Goal: Task Accomplishment & Management: Use online tool/utility

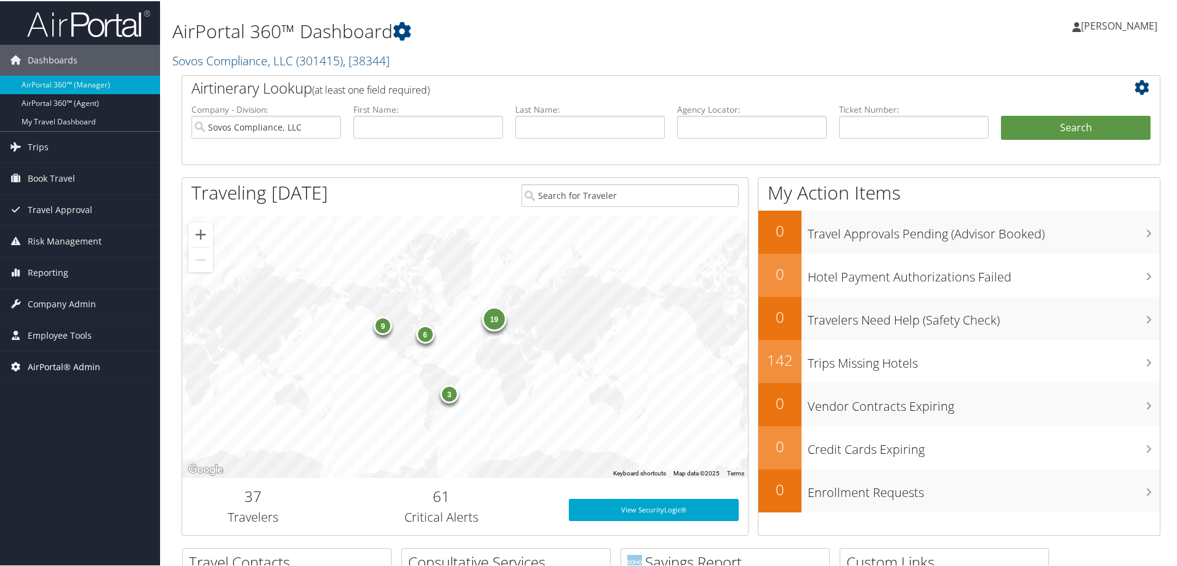
click at [87, 359] on span "AirPortal® Admin" at bounding box center [64, 365] width 73 height 31
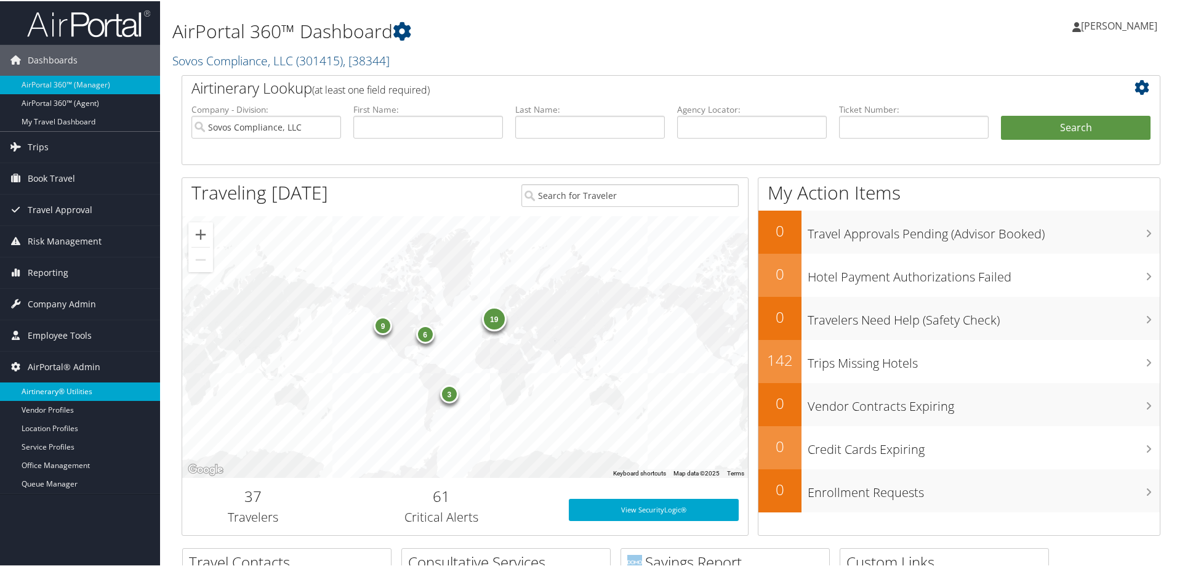
click at [66, 387] on link "Airtinerary® Utilities" at bounding box center [80, 390] width 160 height 18
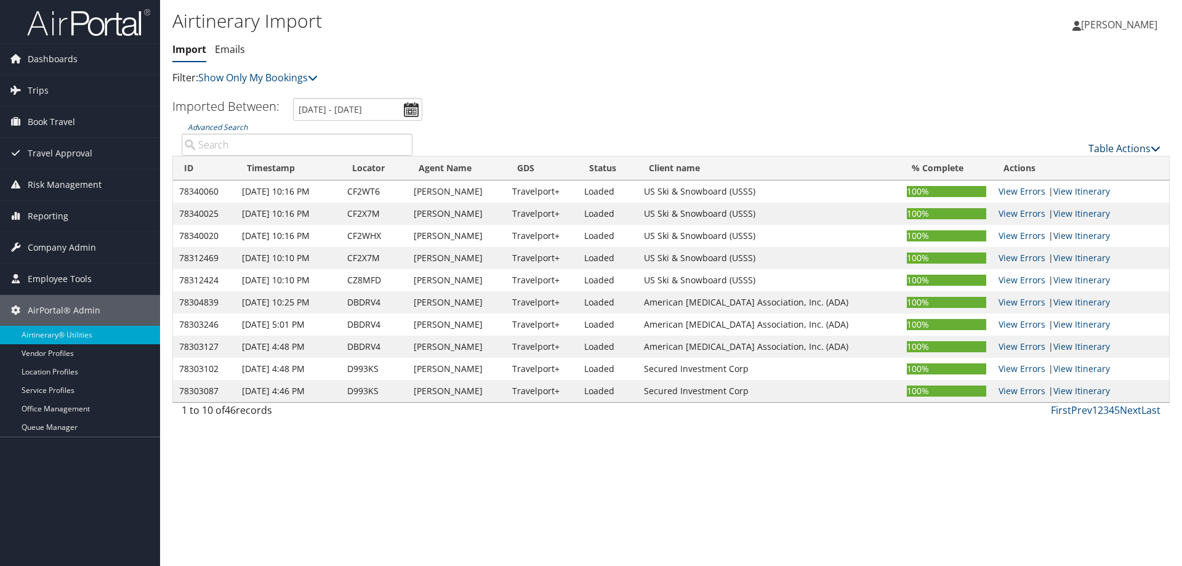
click at [1102, 149] on link "Table Actions" at bounding box center [1124, 149] width 72 height 14
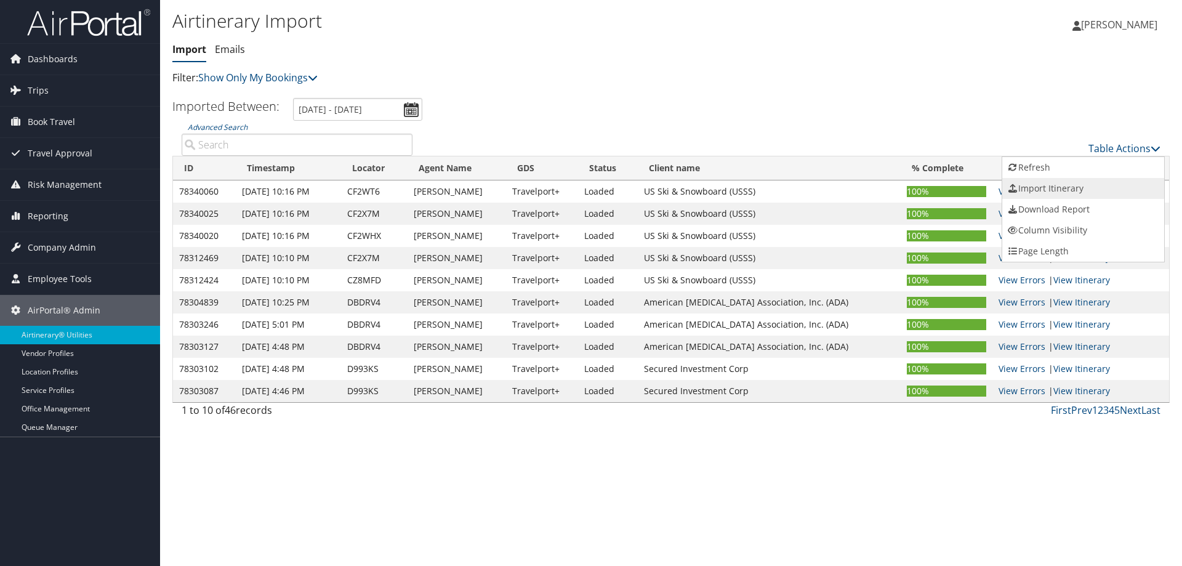
click at [1068, 190] on link "Import Itinerary" at bounding box center [1083, 188] width 162 height 21
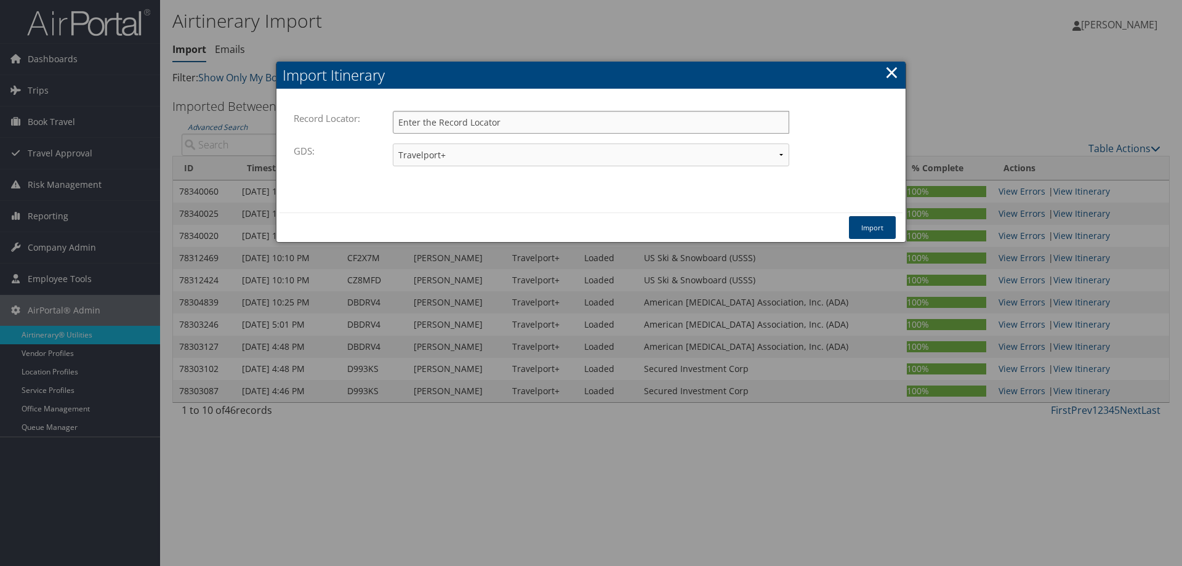
click at [534, 125] on input "Record Locator:" at bounding box center [591, 122] width 396 height 23
type input "dclm99"
click at [860, 227] on button "Import" at bounding box center [872, 227] width 47 height 23
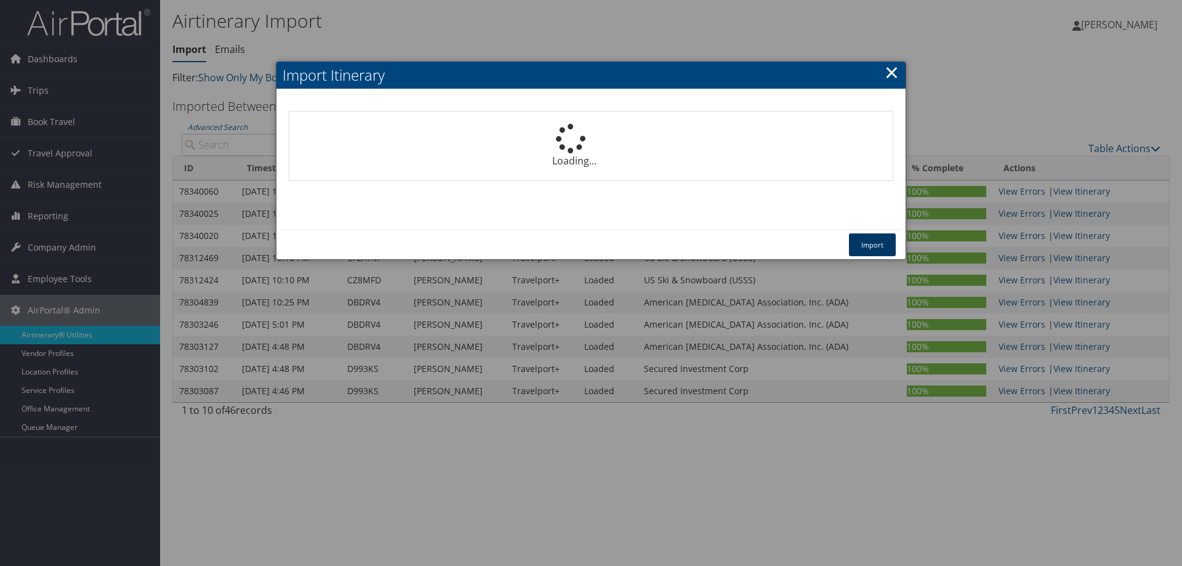
select select "1P"
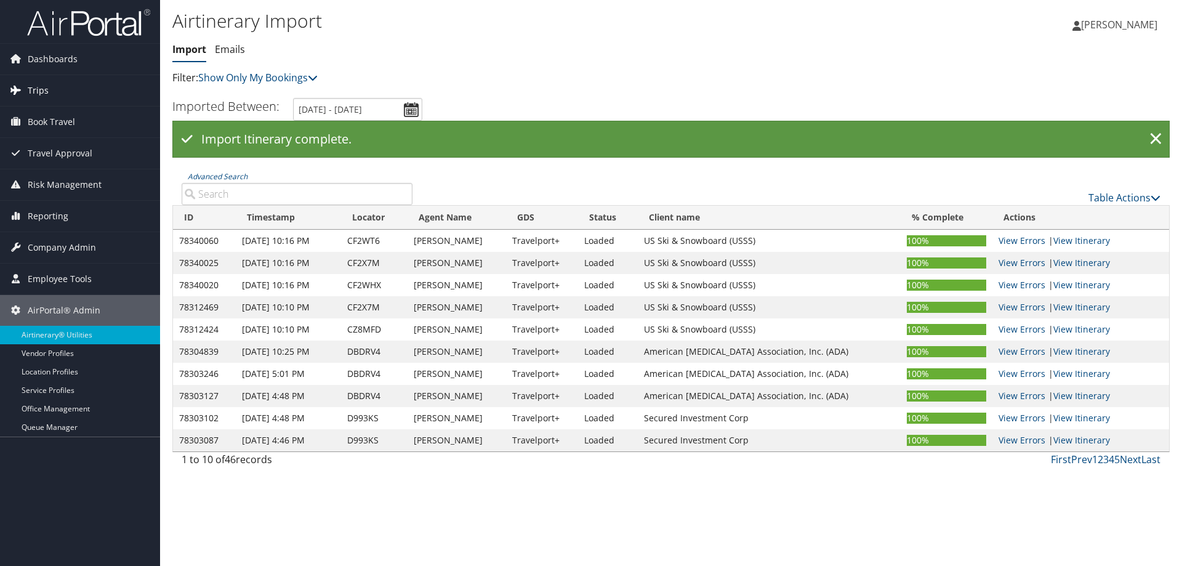
click at [43, 87] on span "Trips" at bounding box center [38, 90] width 21 height 31
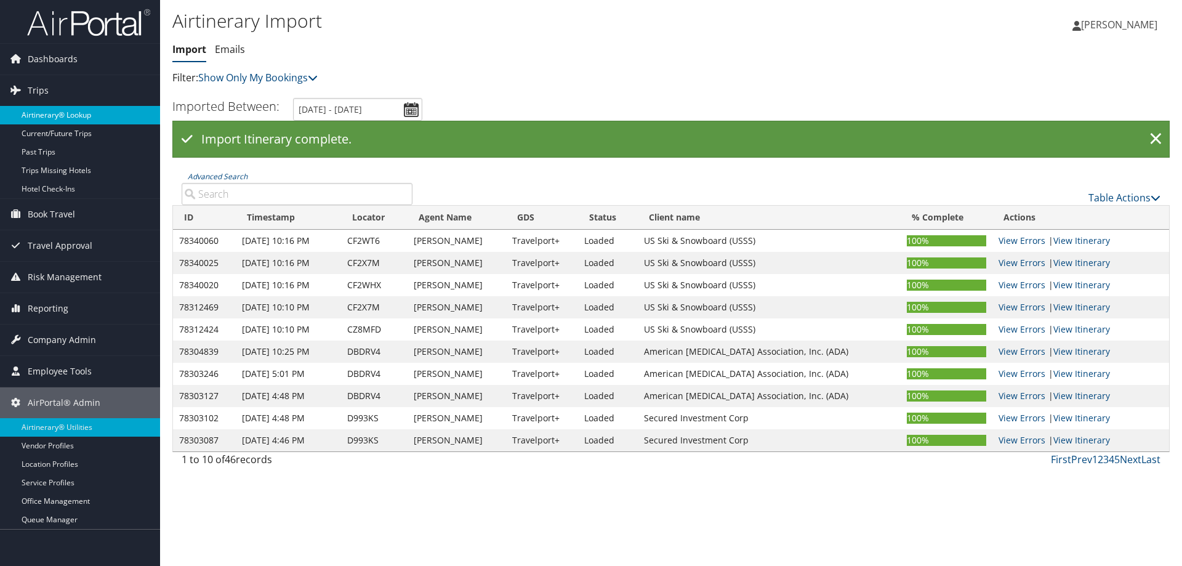
drag, startPoint x: 54, startPoint y: 126, endPoint x: 45, endPoint y: 113, distance: 15.9
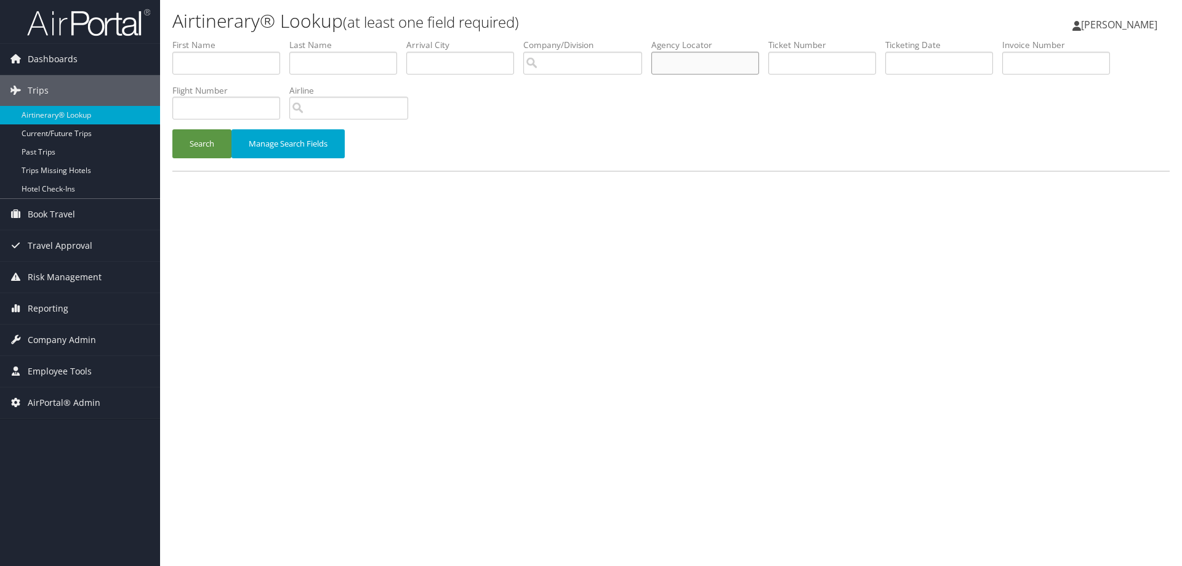
click at [684, 65] on input "text" at bounding box center [705, 63] width 108 height 23
type input "dclm99"
click at [210, 140] on button "Search" at bounding box center [201, 143] width 59 height 29
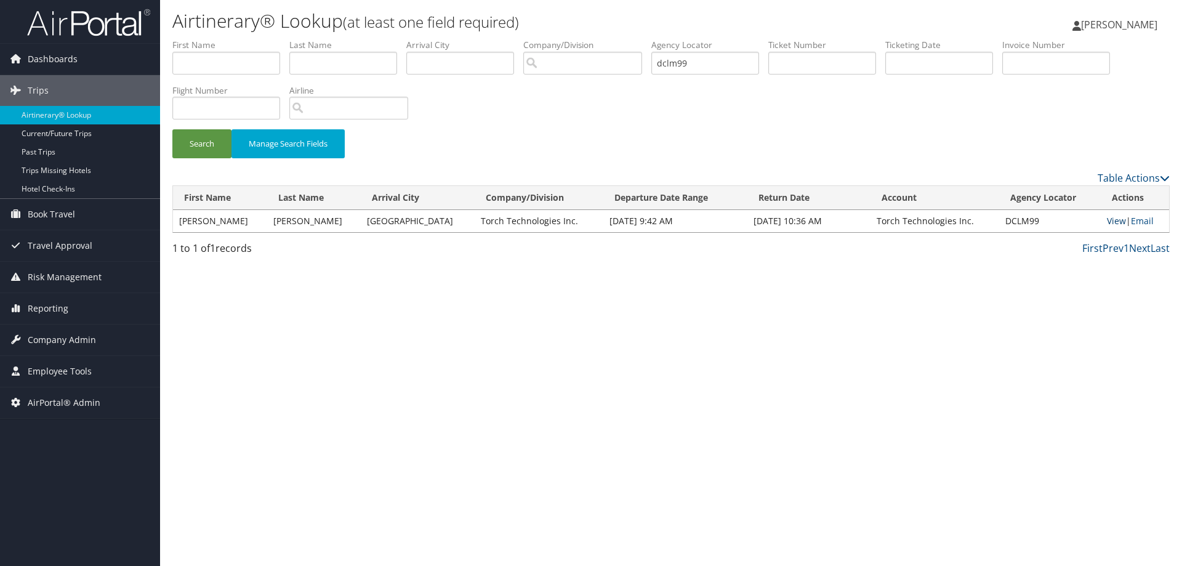
click at [1112, 225] on link "View" at bounding box center [1116, 221] width 19 height 12
